Goal: Find specific page/section: Find specific page/section

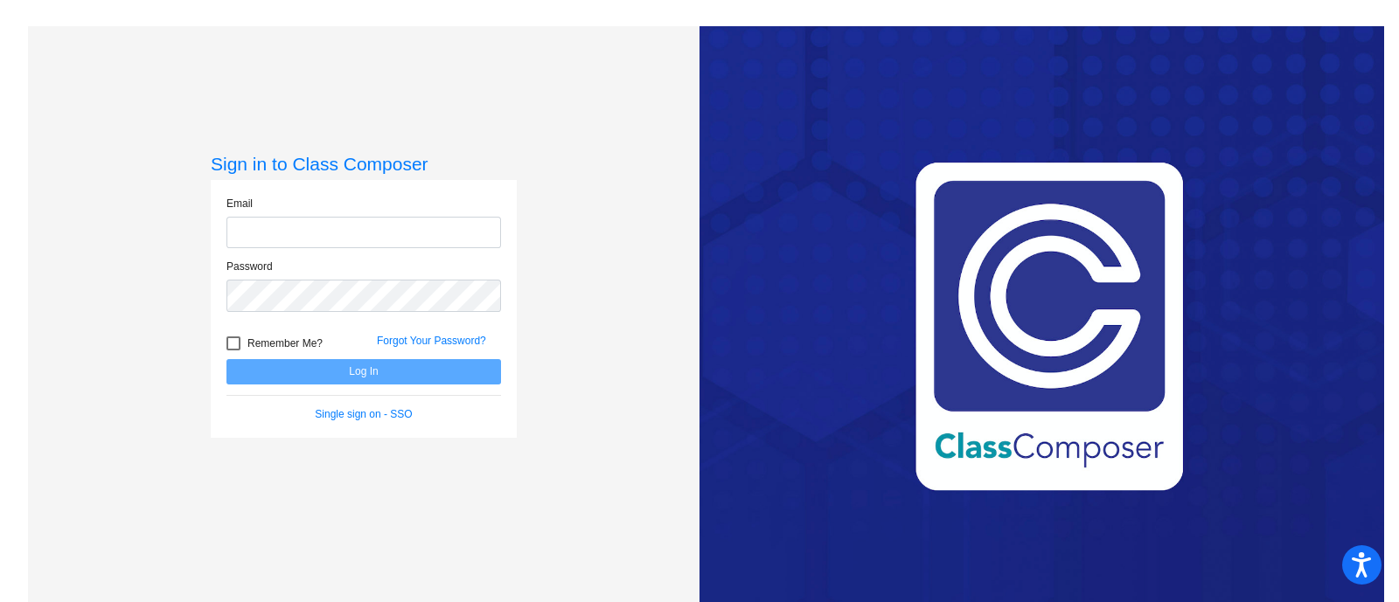
type input "[EMAIL_ADDRESS][PERSON_NAME][DOMAIN_NAME]"
click at [389, 378] on button "Log In" at bounding box center [363, 371] width 275 height 25
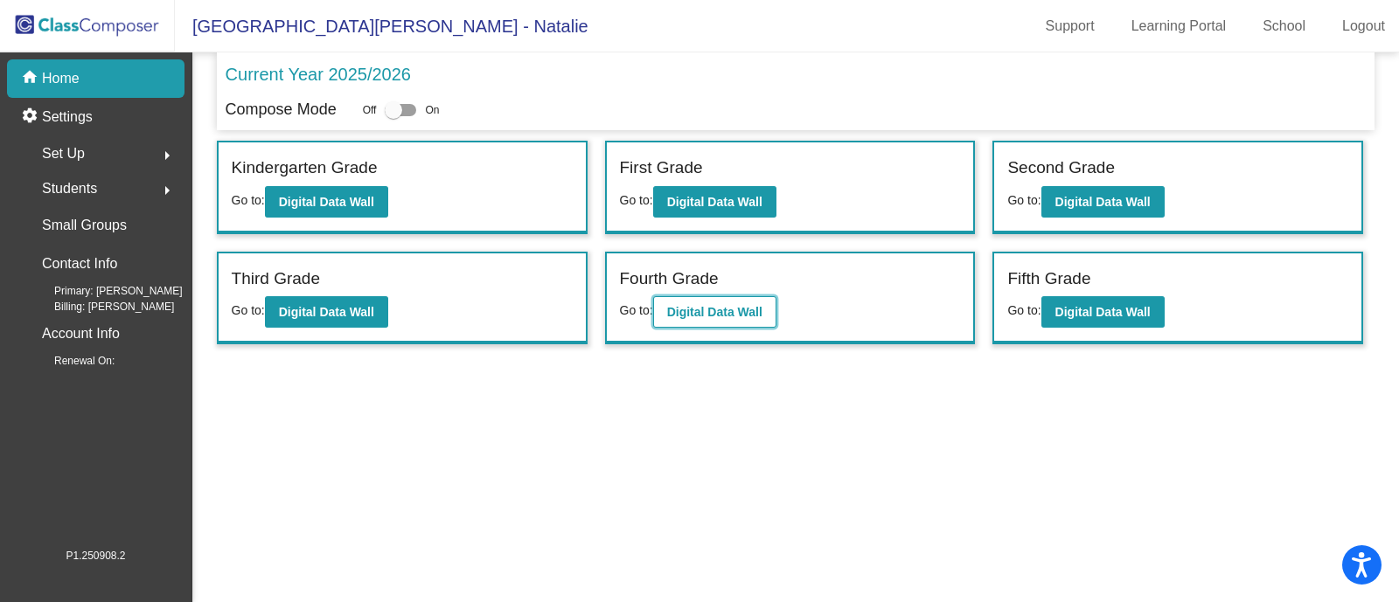
click at [730, 315] on b "Digital Data Wall" at bounding box center [714, 312] width 95 height 14
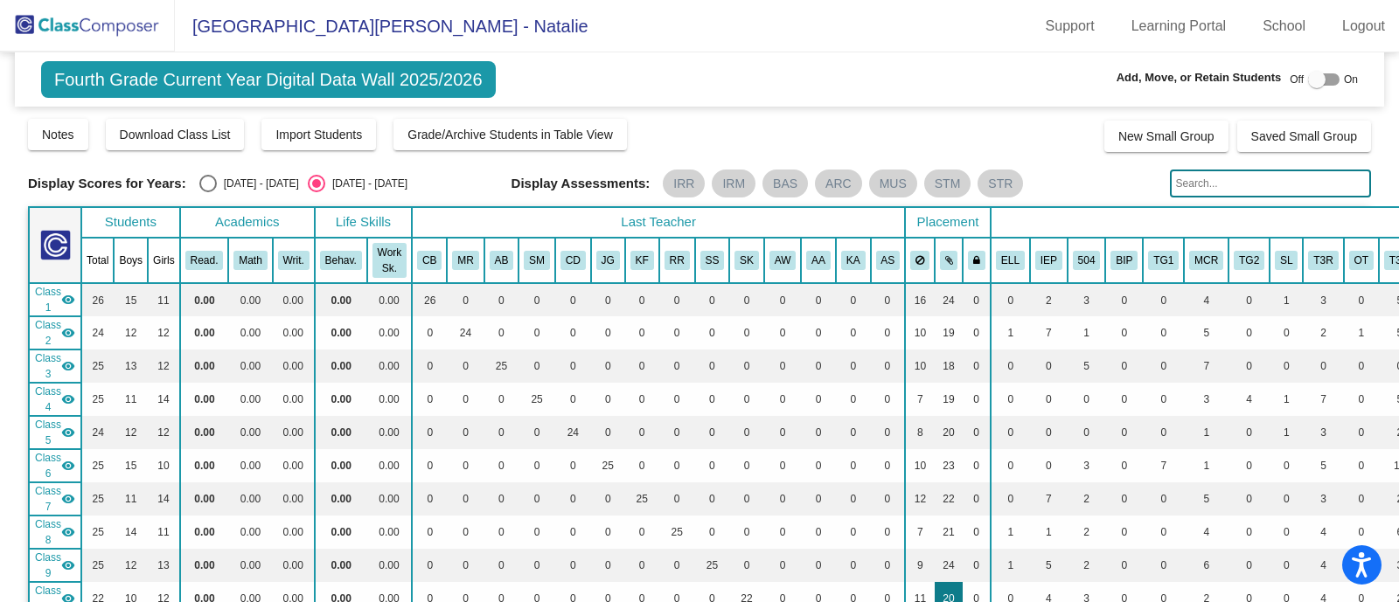
click at [935, 591] on td "20" at bounding box center [949, 598] width 29 height 33
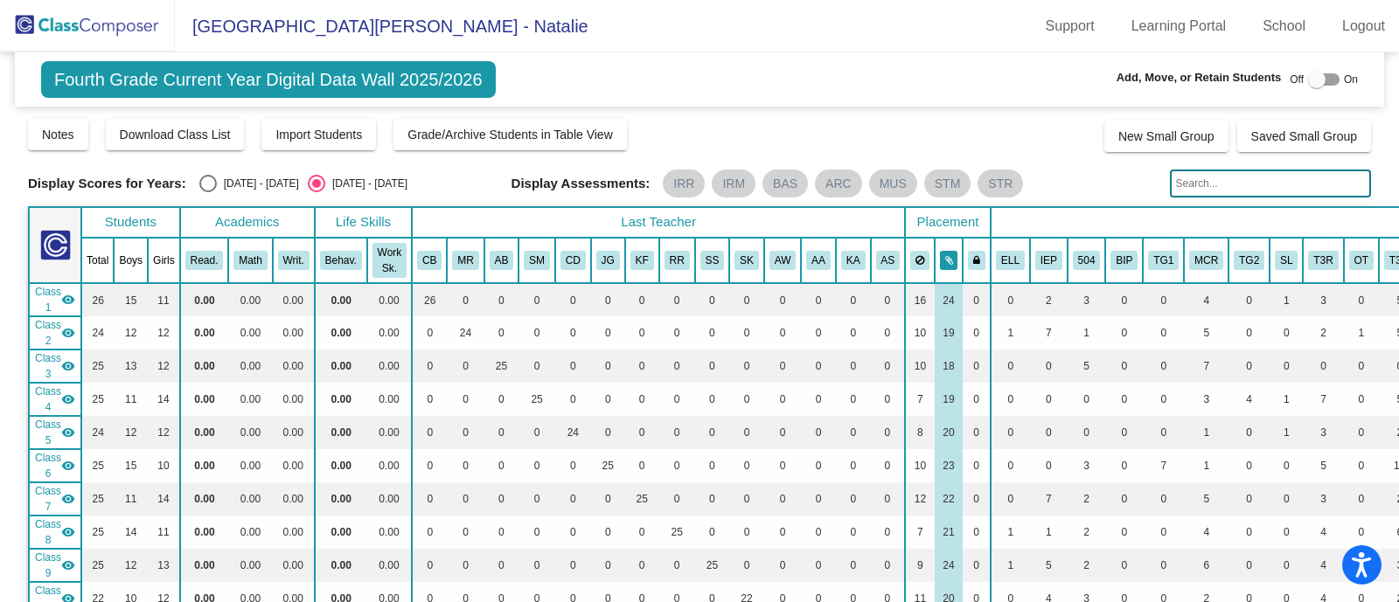
click at [945, 259] on icon at bounding box center [949, 260] width 8 height 10
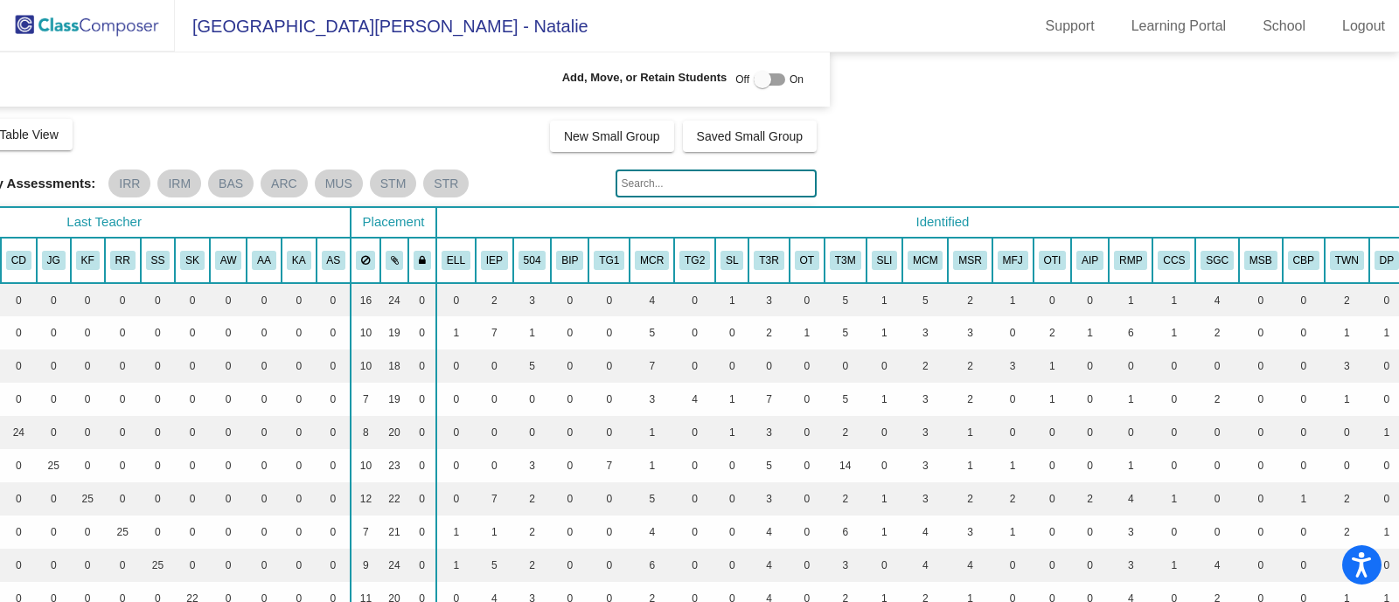
scroll to position [0, 584]
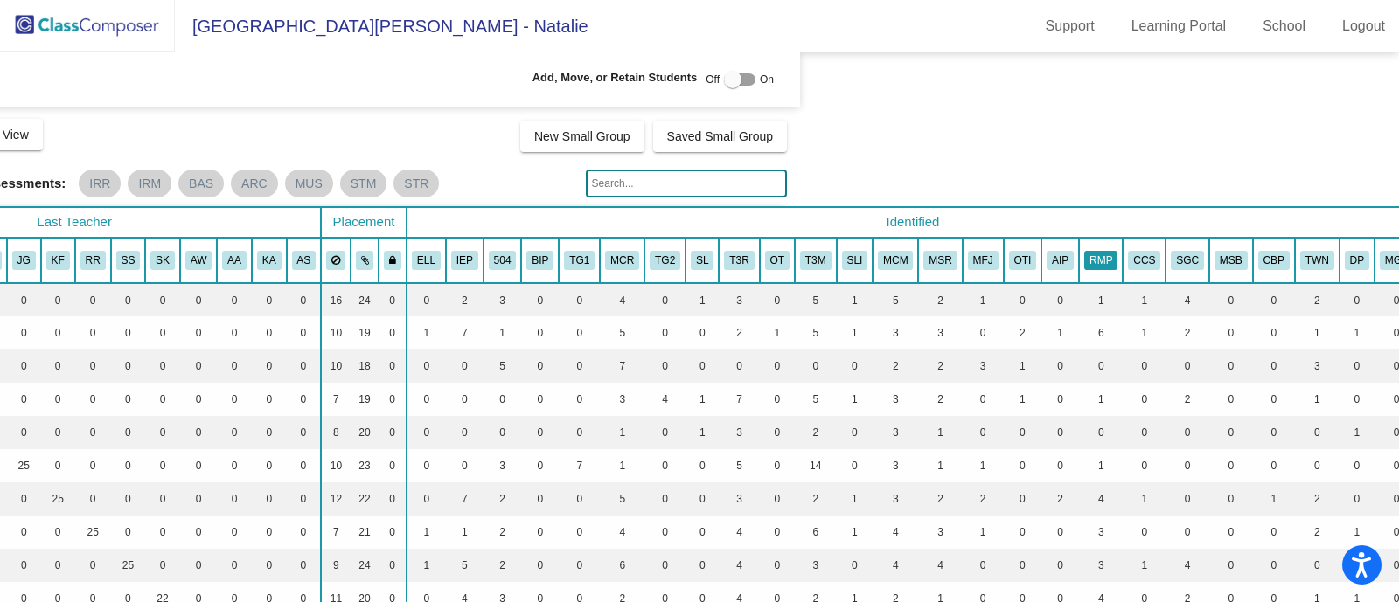
click at [1084, 251] on button "RMP" at bounding box center [1100, 260] width 33 height 19
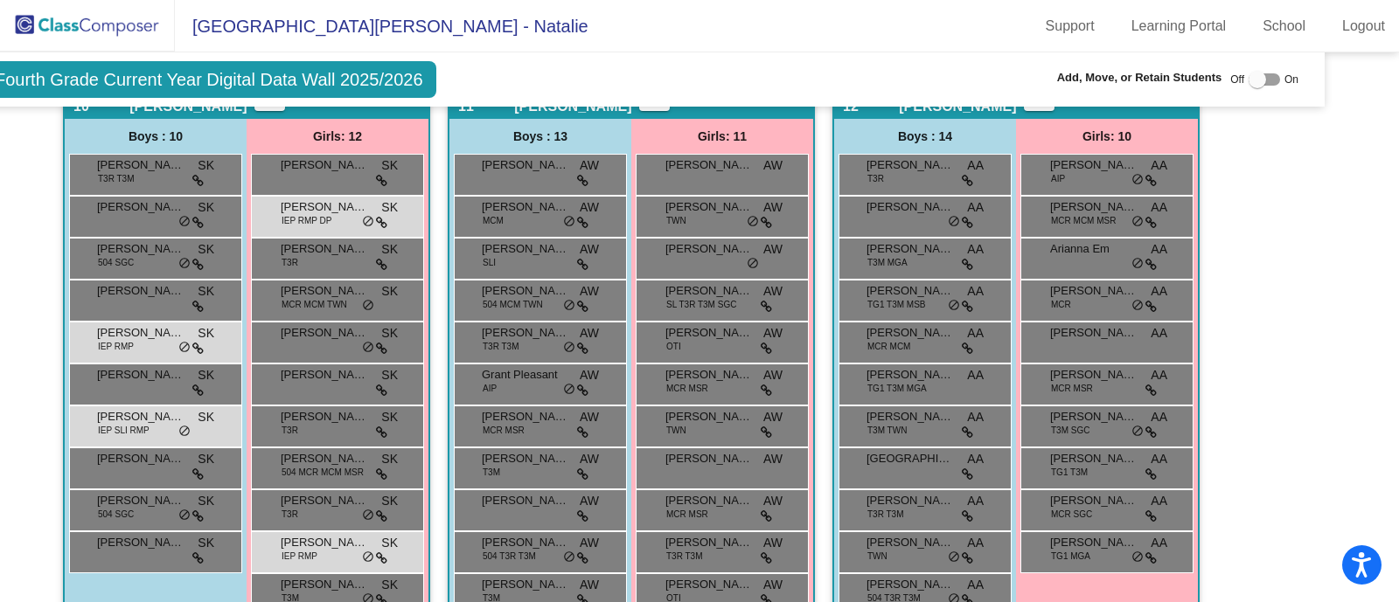
scroll to position [2950, 59]
